Goal: Information Seeking & Learning: Check status

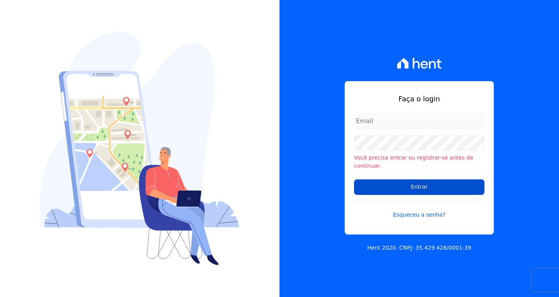
type input "vyviane.martinsgruporei@gmail.com"
click at [453, 188] on input "Entrar" at bounding box center [419, 187] width 131 height 16
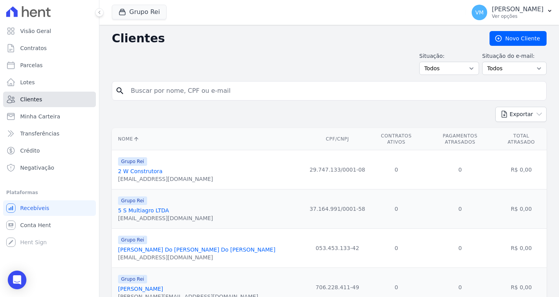
click at [28, 99] on span "Clientes" at bounding box center [31, 100] width 22 height 8
click at [221, 89] on input "search" at bounding box center [334, 91] width 417 height 16
click at [219, 89] on input "search" at bounding box center [334, 91] width 417 height 16
paste input "00467916128"
type input "00467916128"
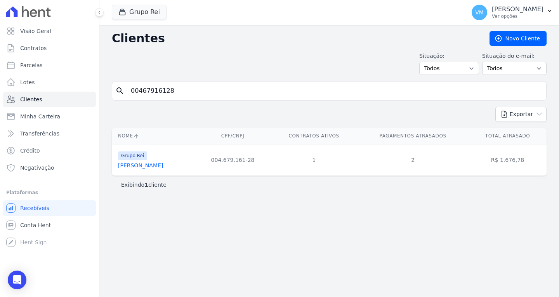
click at [158, 164] on link "[PERSON_NAME]" at bounding box center [140, 165] width 45 height 6
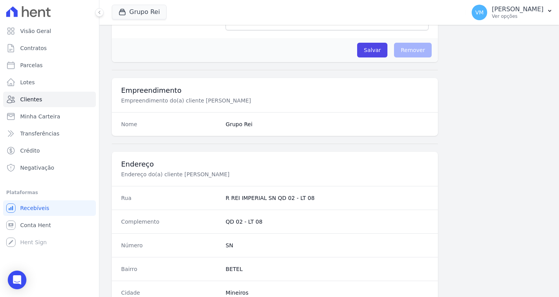
scroll to position [465, 0]
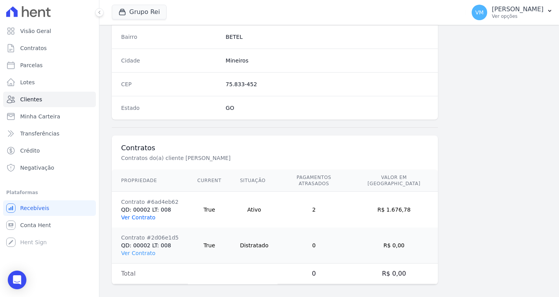
click at [144, 214] on link "Ver Contrato" at bounding box center [138, 217] width 34 height 6
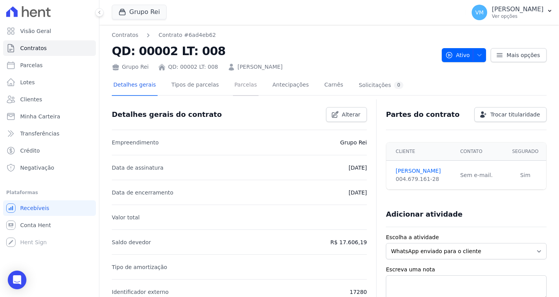
click at [233, 86] on link "Parcelas" at bounding box center [246, 85] width 26 height 21
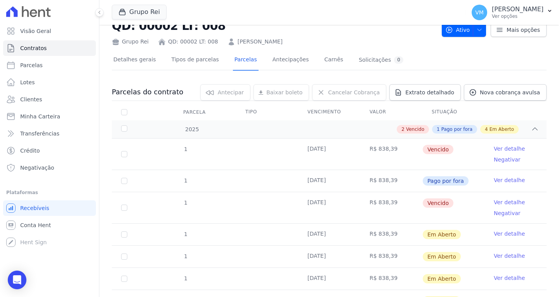
scroll to position [39, 0]
